Goal: Transaction & Acquisition: Purchase product/service

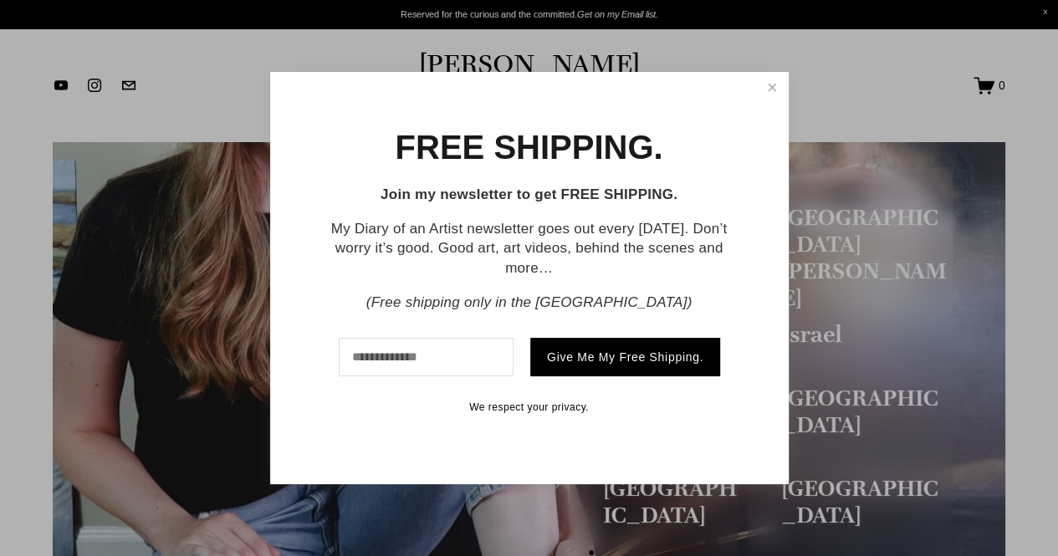
scroll to position [206, 0]
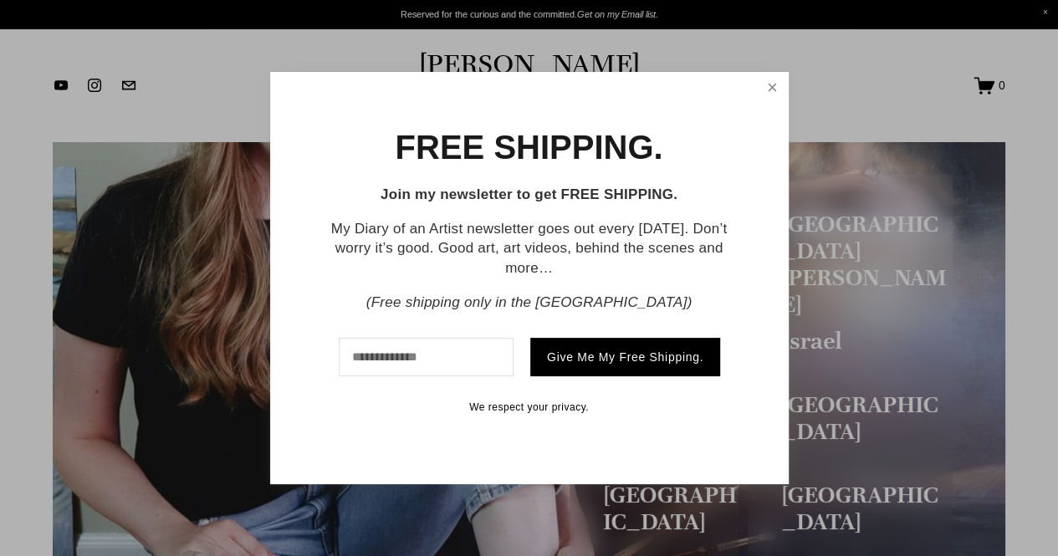
click at [765, 82] on link "Close" at bounding box center [771, 88] width 27 height 28
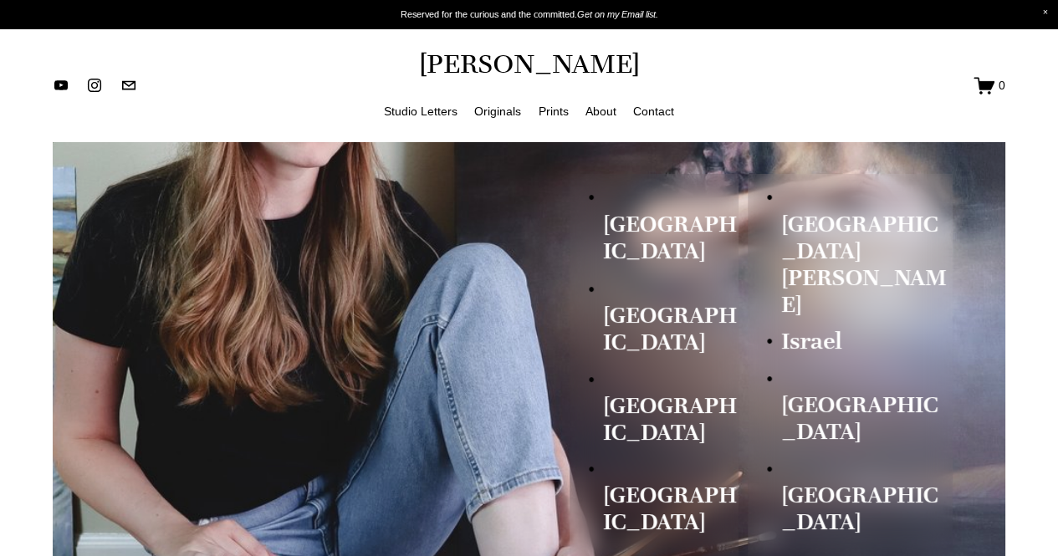
scroll to position [0, 0]
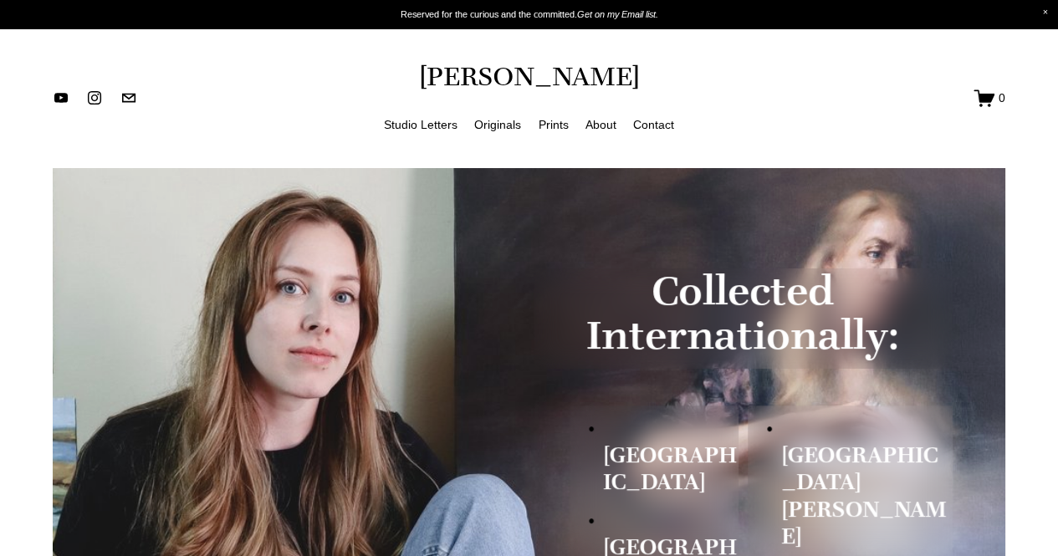
click at [499, 120] on link "Originals" at bounding box center [497, 124] width 47 height 21
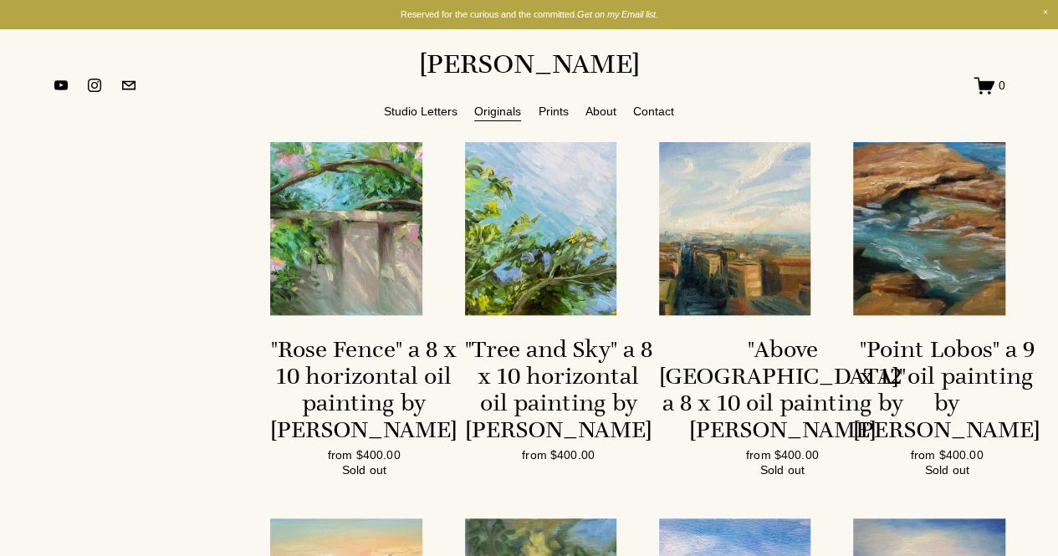
scroll to position [523, 0]
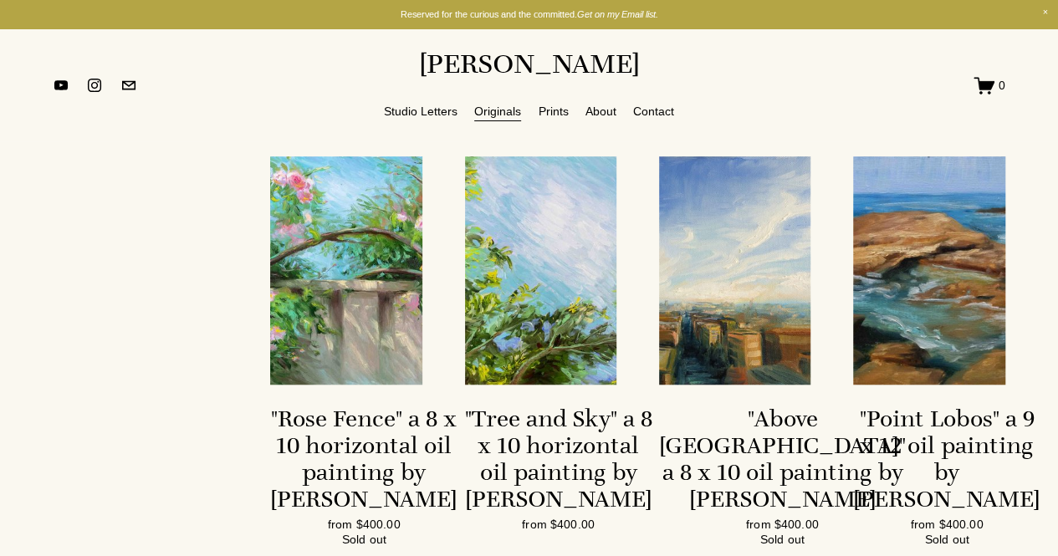
click at [547, 115] on link "Prints" at bounding box center [553, 111] width 30 height 21
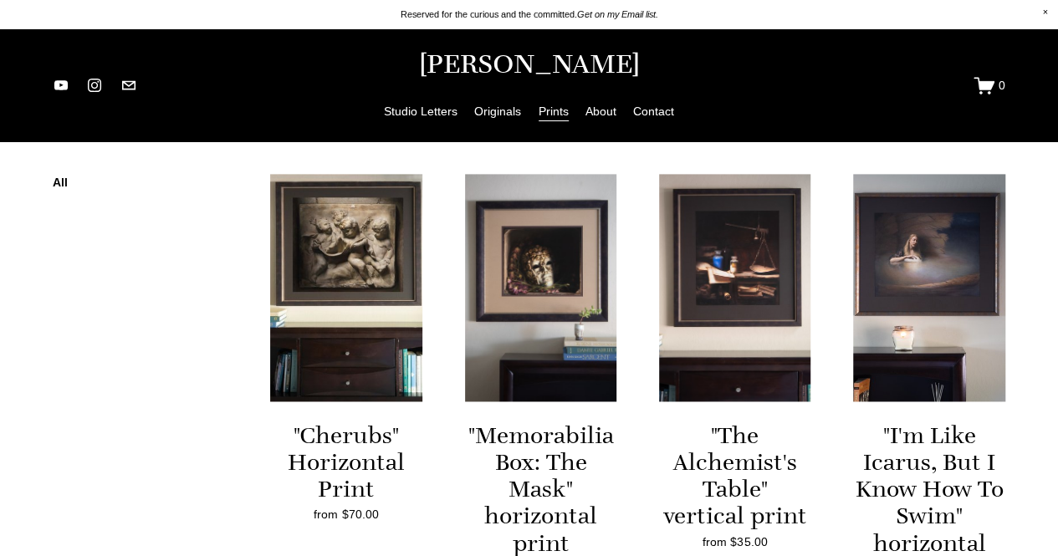
scroll to position [1065, 0]
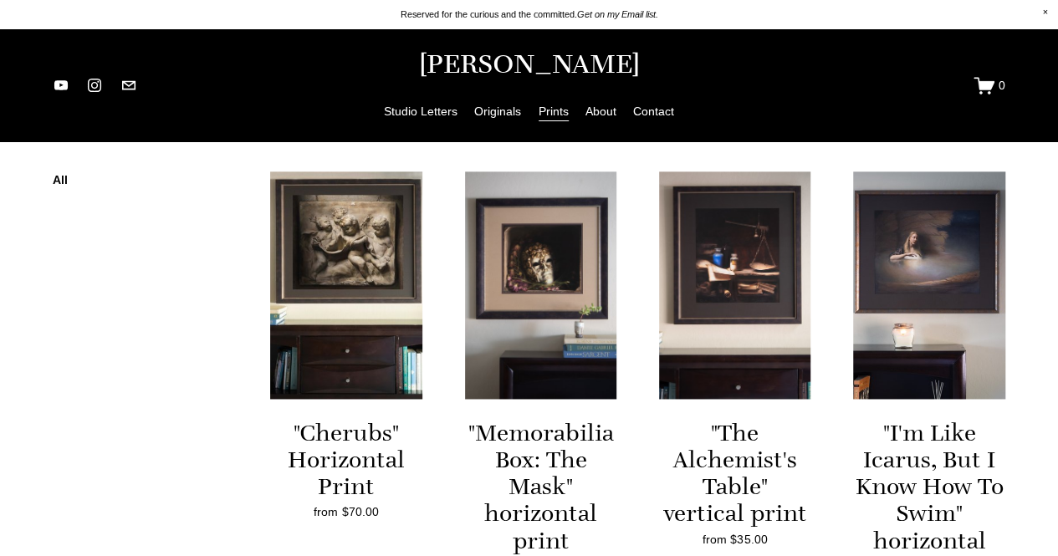
click at [905, 319] on img at bounding box center [929, 285] width 152 height 228
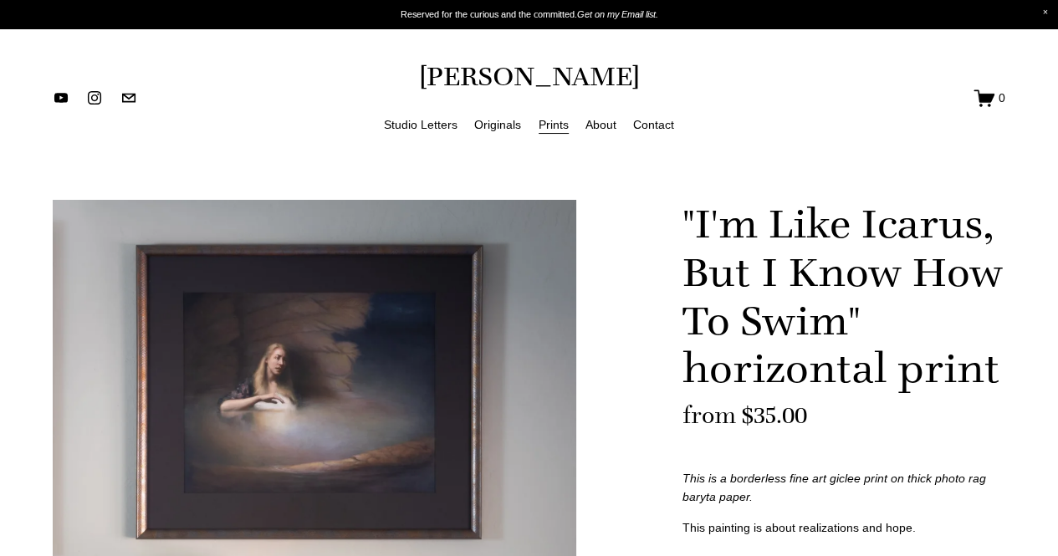
click at [304, 424] on div "Image 1 of 3" at bounding box center [314, 472] width 523 height 544
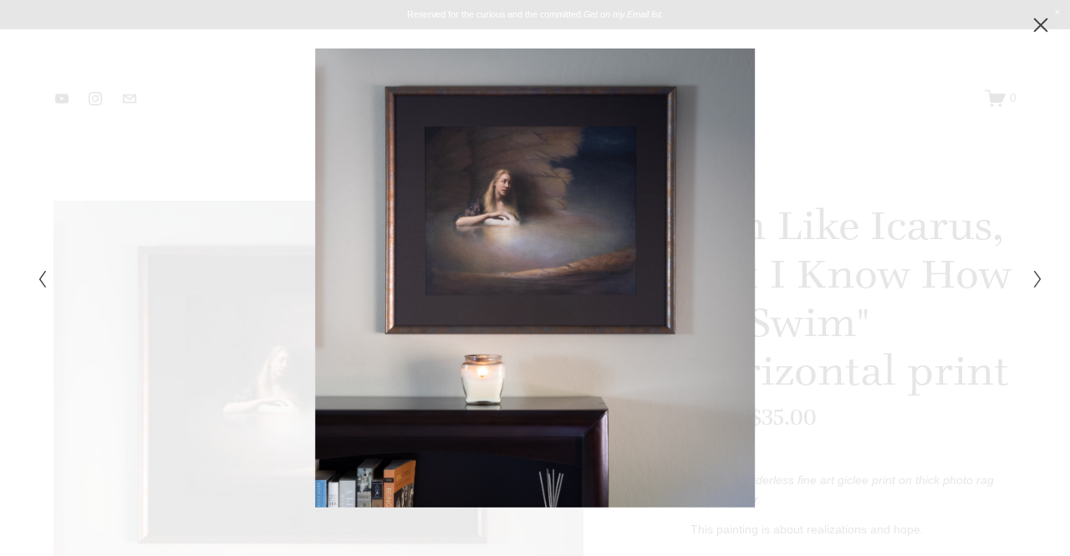
click at [560, 242] on div at bounding box center [786, 277] width 503 height 458
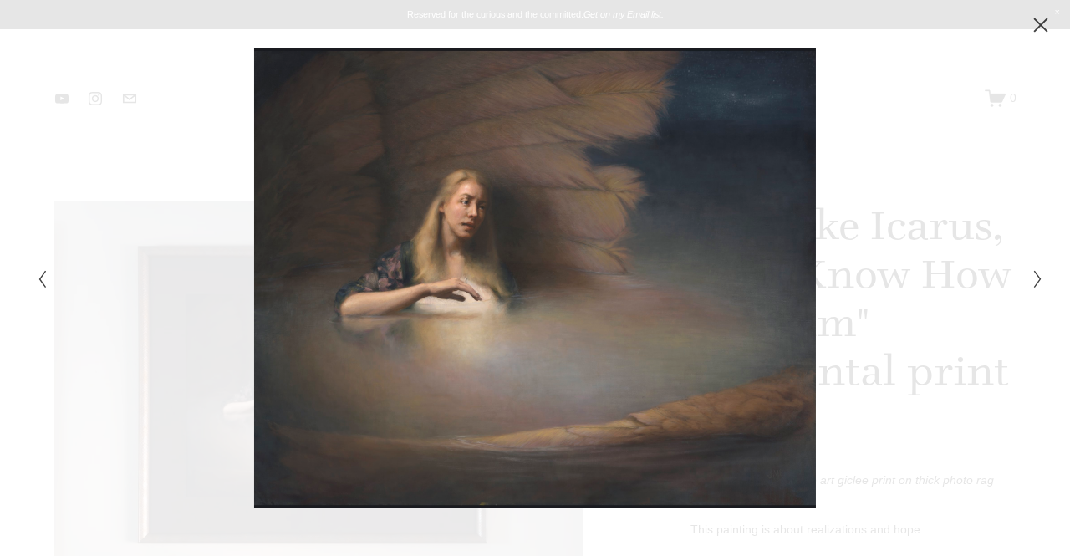
click at [44, 276] on icon "Previous Slide" at bounding box center [42, 279] width 11 height 20
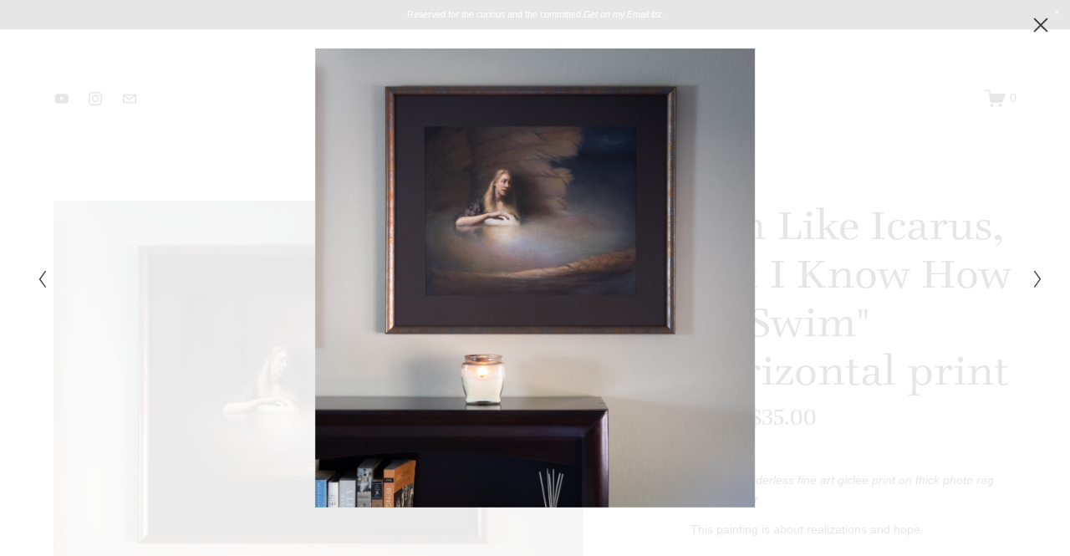
click at [1043, 19] on icon "Close" at bounding box center [1041, 25] width 17 height 17
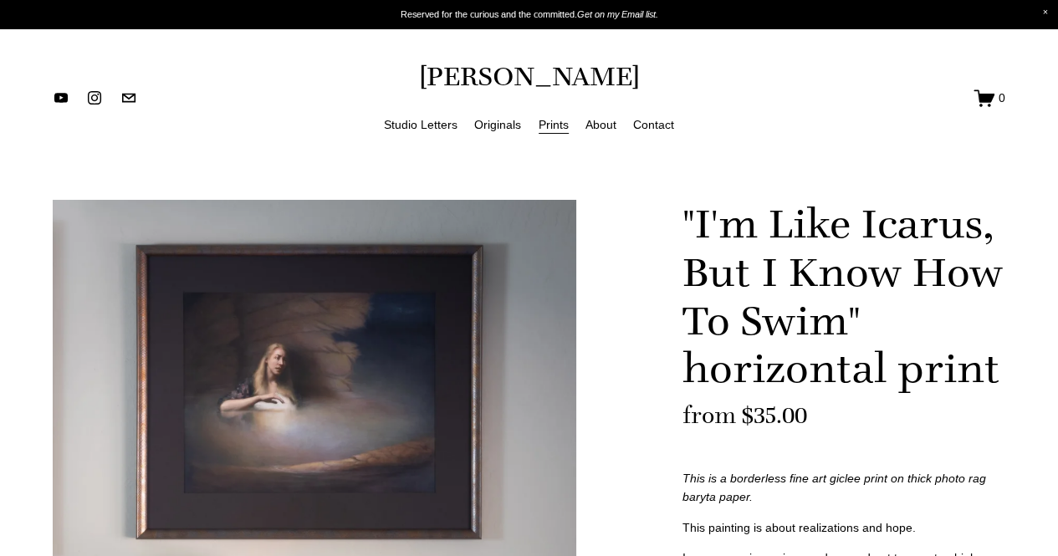
click at [557, 123] on link "Prints" at bounding box center [553, 124] width 30 height 21
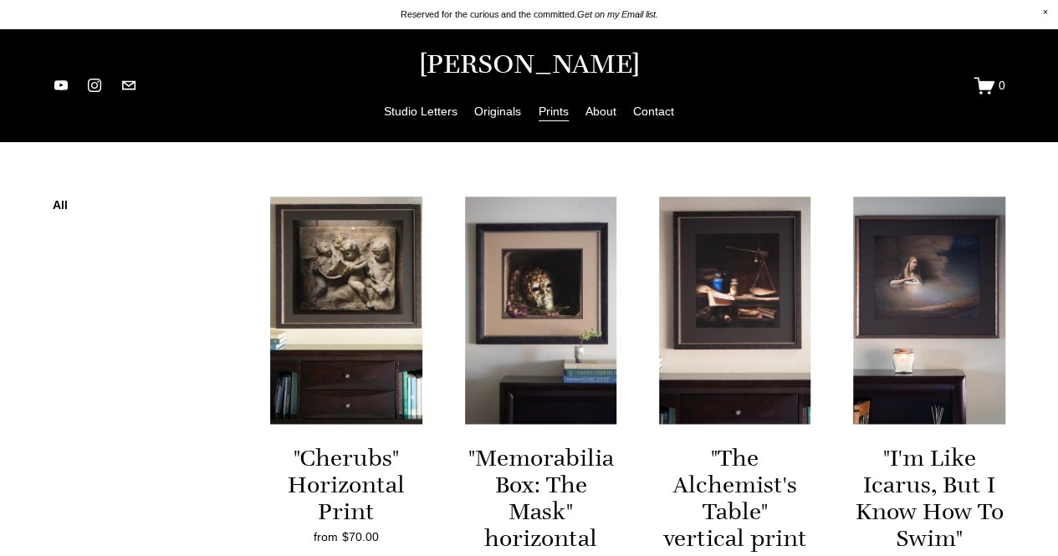
scroll to position [1040, 0]
click at [64, 209] on link "All" at bounding box center [145, 207] width 184 height 23
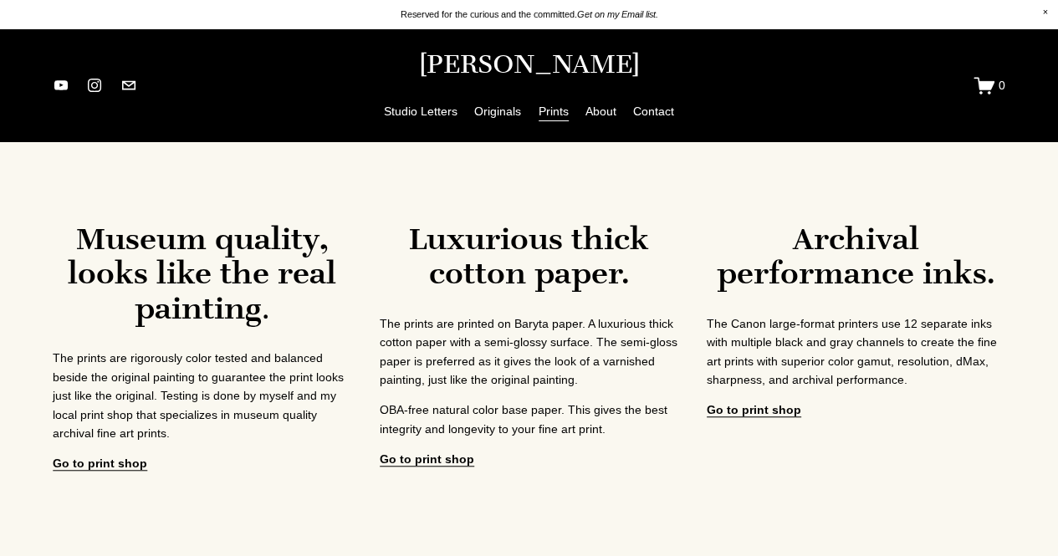
scroll to position [467, 0]
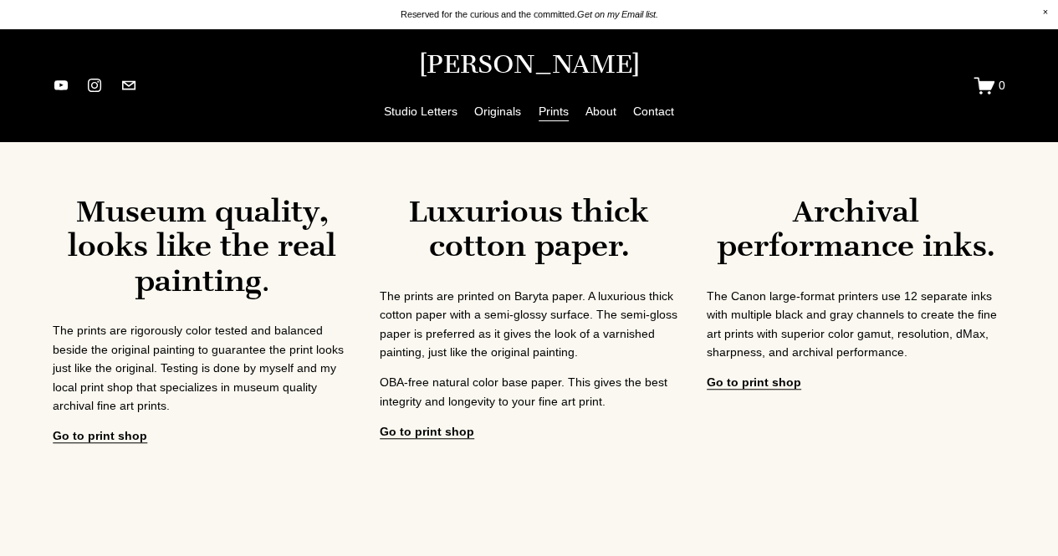
click at [733, 377] on strong "Go to print shop" at bounding box center [753, 383] width 94 height 16
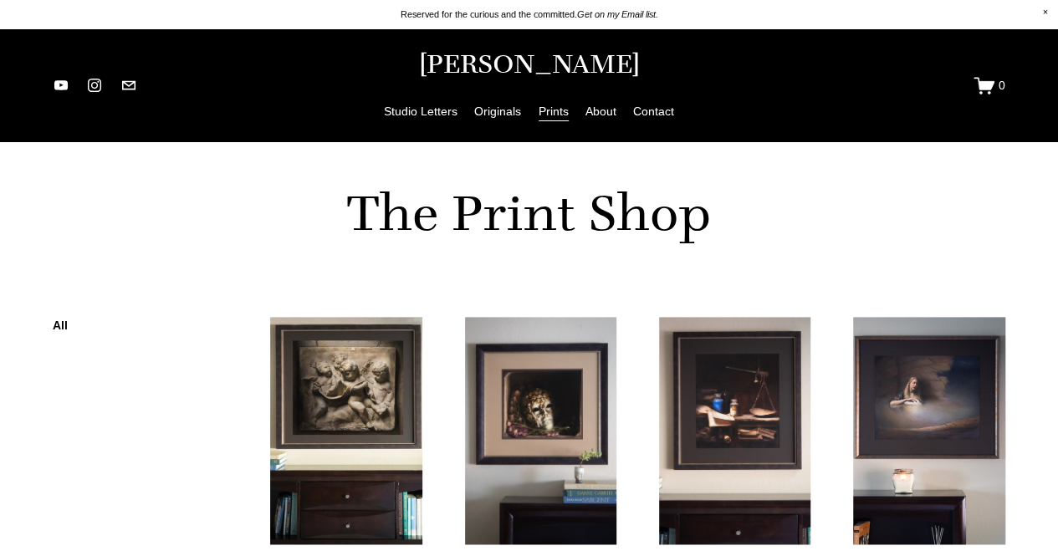
scroll to position [938, 0]
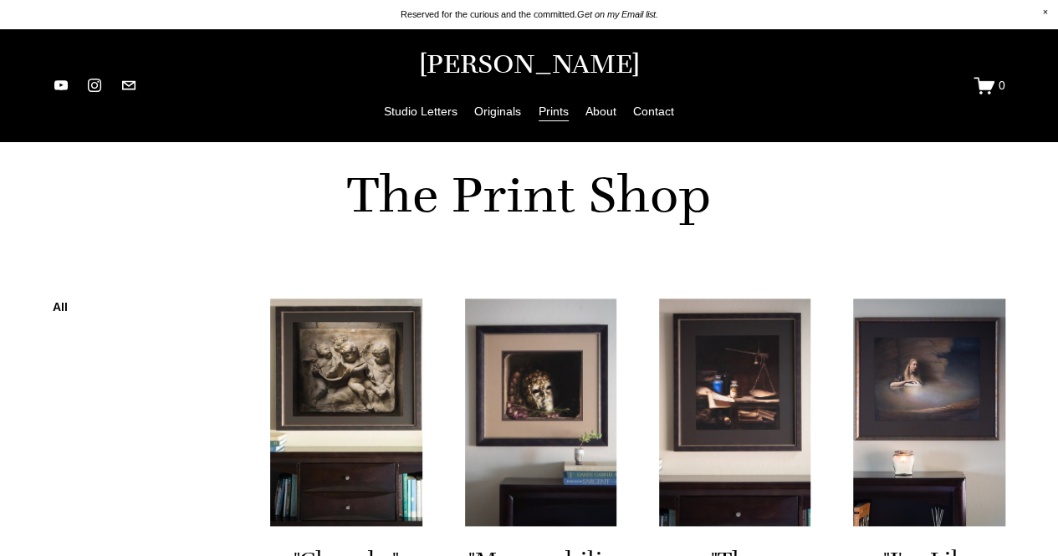
click at [491, 112] on link "Originals" at bounding box center [497, 111] width 47 height 21
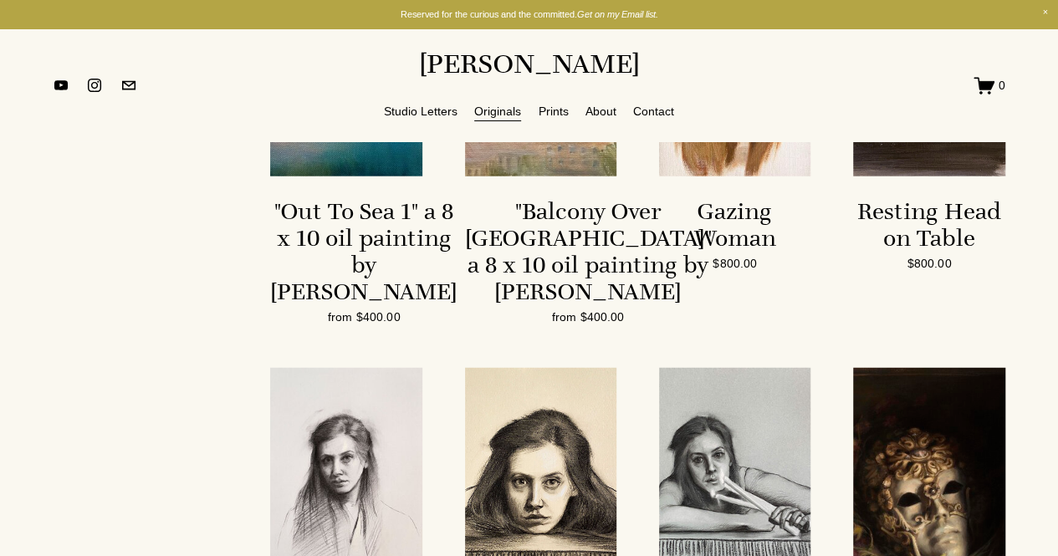
scroll to position [1931, 0]
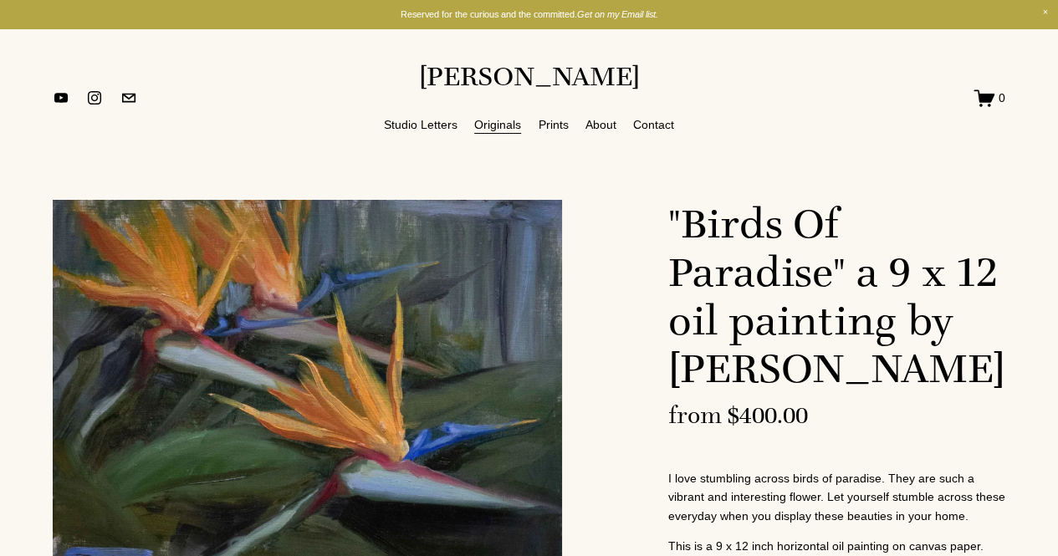
click at [491, 127] on link "Originals" at bounding box center [497, 124] width 47 height 21
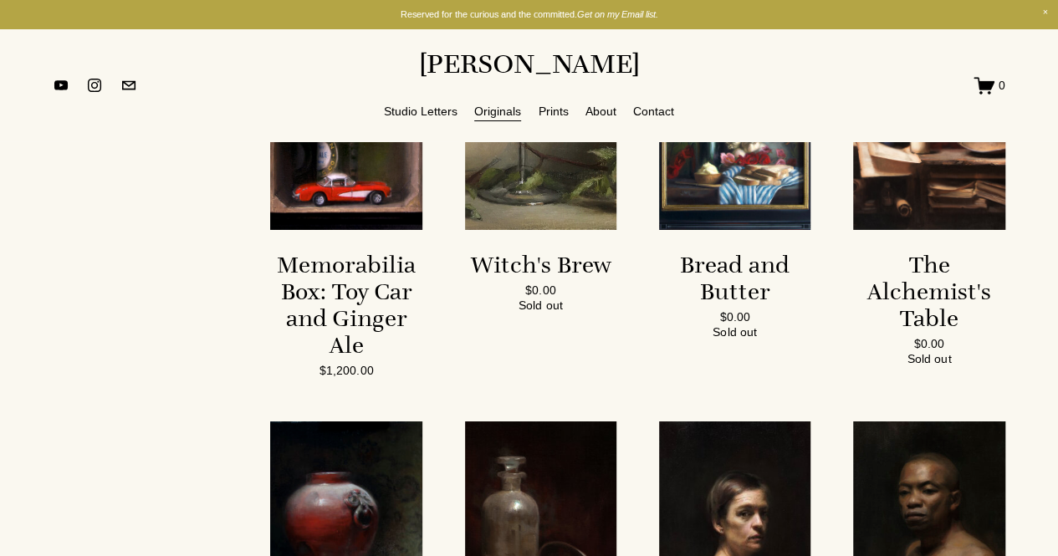
scroll to position [2789, 0]
